Goal: Find specific page/section: Find specific page/section

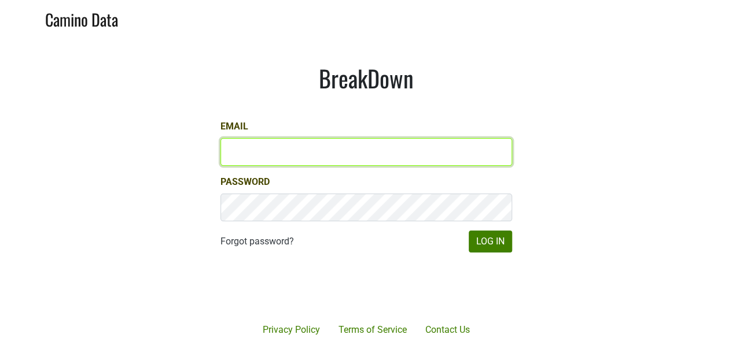
click at [285, 157] on input "Email" at bounding box center [366, 152] width 292 height 28
type input "sbeer@truenorthwines.com"
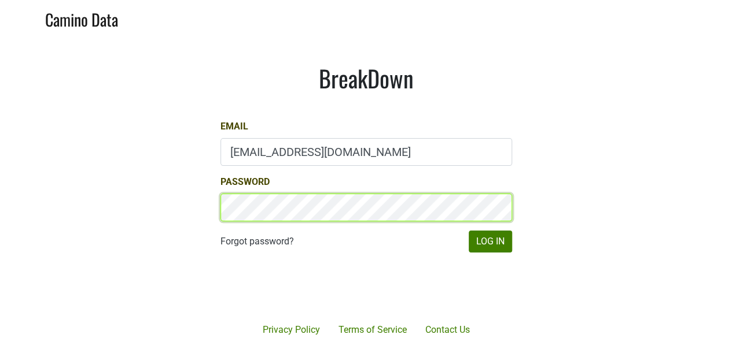
click at [469, 231] on button "Log In" at bounding box center [490, 242] width 43 height 22
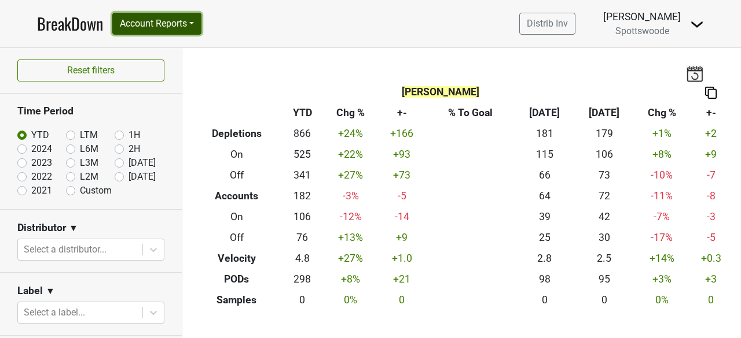
click at [181, 24] on button "Account Reports" at bounding box center [156, 24] width 89 height 22
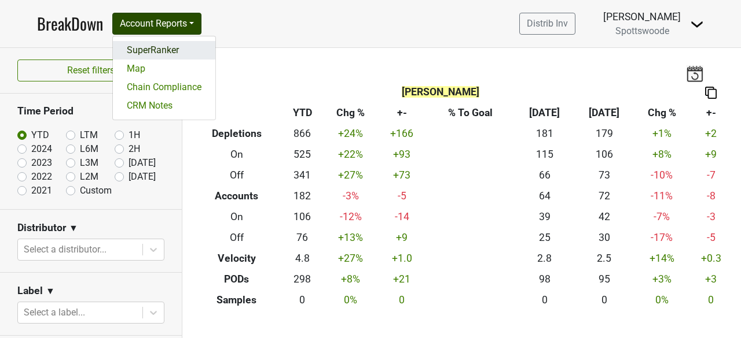
click at [153, 53] on link "SuperRanker" at bounding box center [164, 50] width 102 height 19
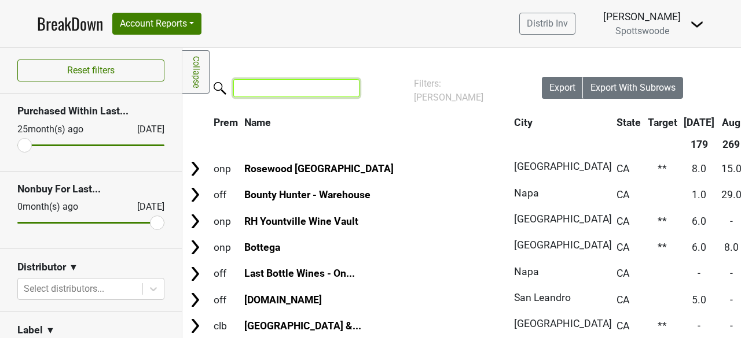
click at [283, 89] on input "search" at bounding box center [296, 88] width 126 height 18
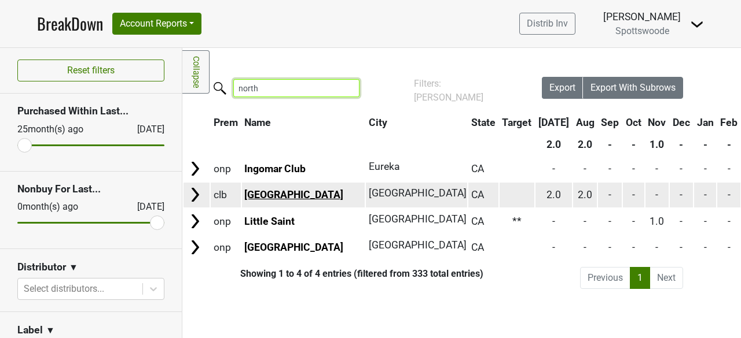
type input "north"
click at [287, 194] on link "[GEOGRAPHIC_DATA]" at bounding box center [293, 195] width 99 height 12
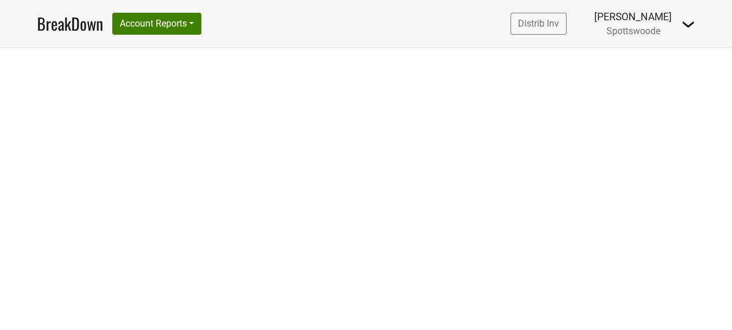
select select "CA"
